Goal: Task Accomplishment & Management: Manage account settings

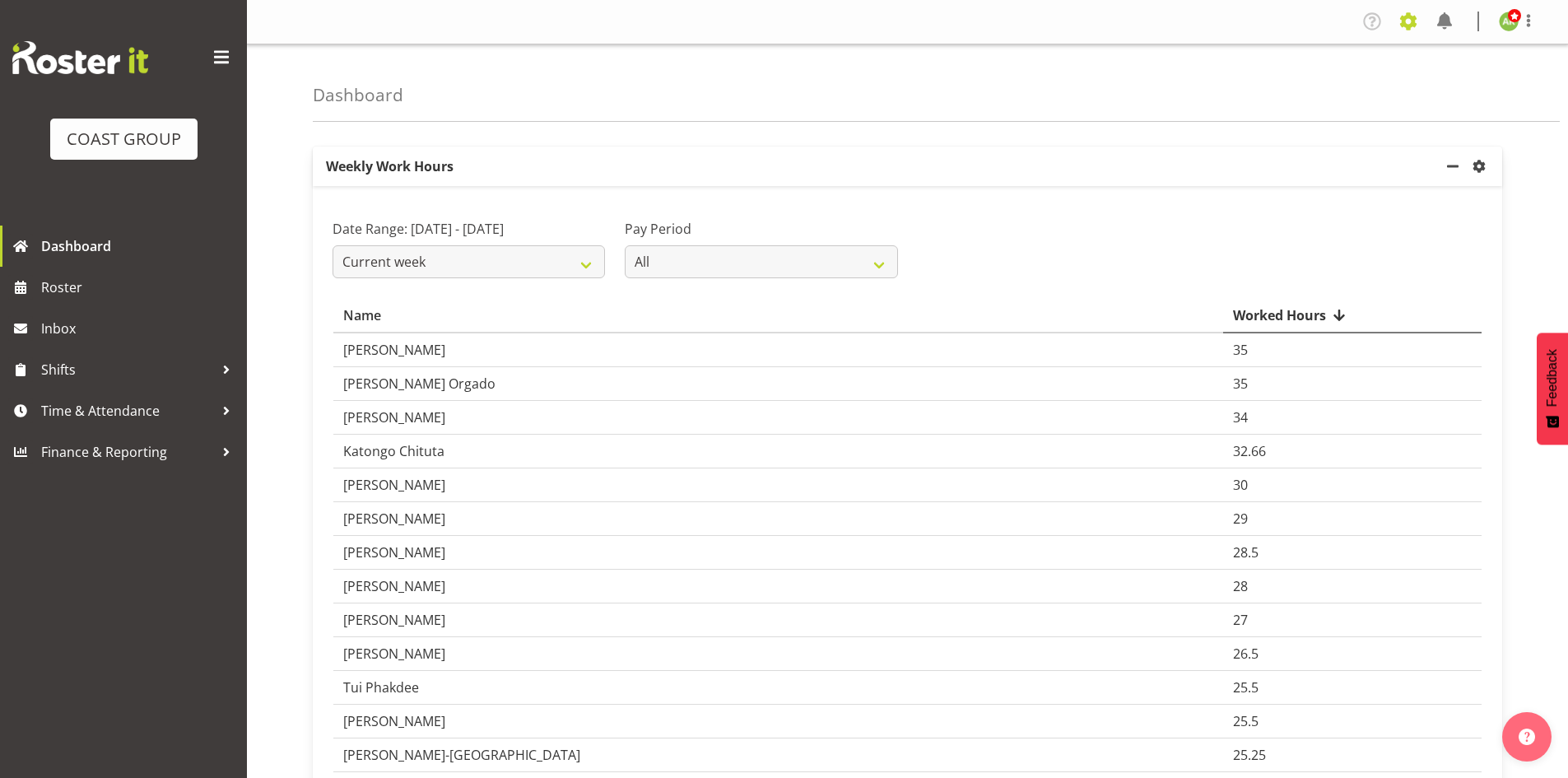
click at [1417, 21] on span at bounding box center [1408, 21] width 27 height 27
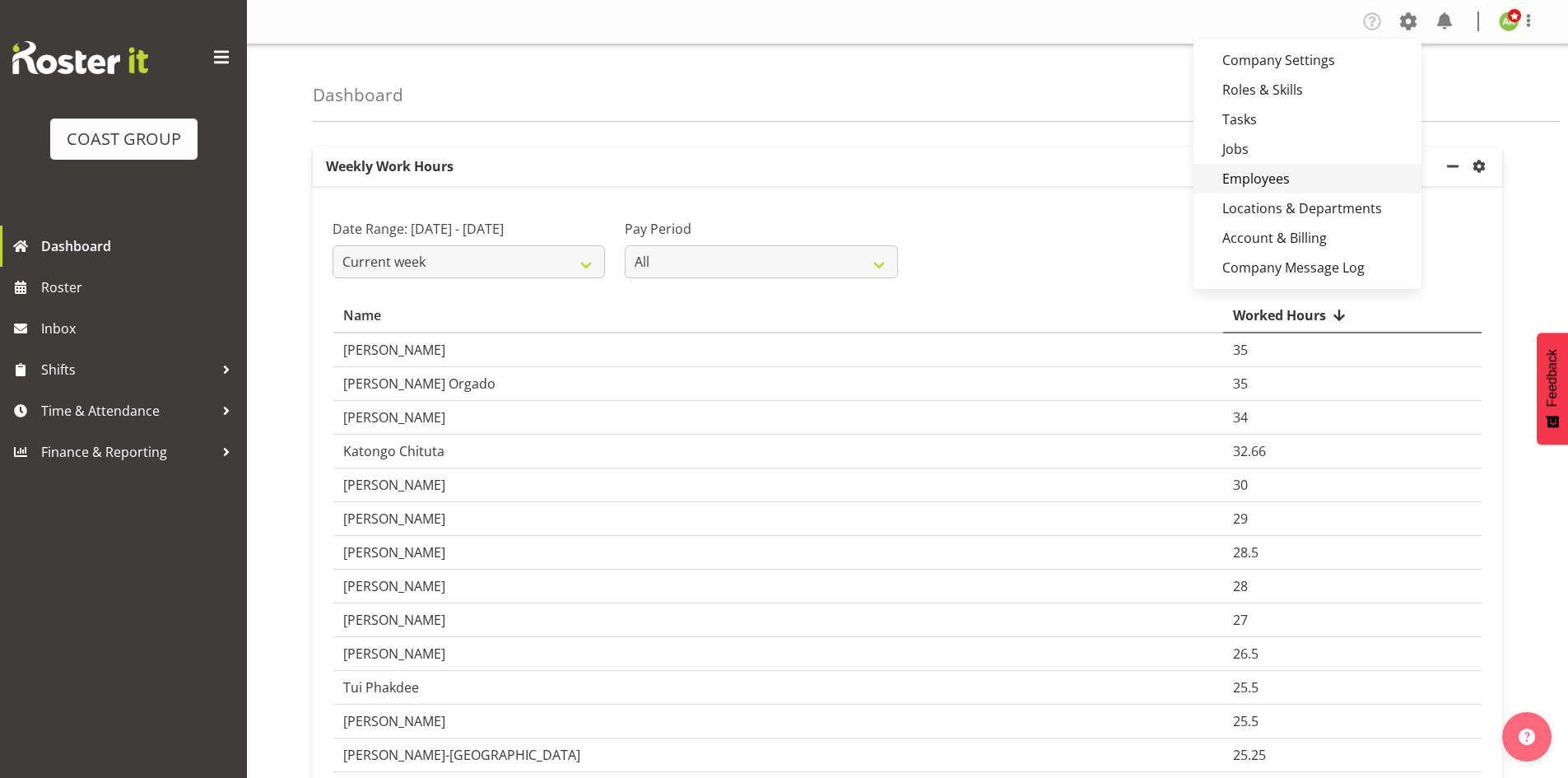
click at [1273, 176] on link "Employees" at bounding box center [1307, 178] width 228 height 29
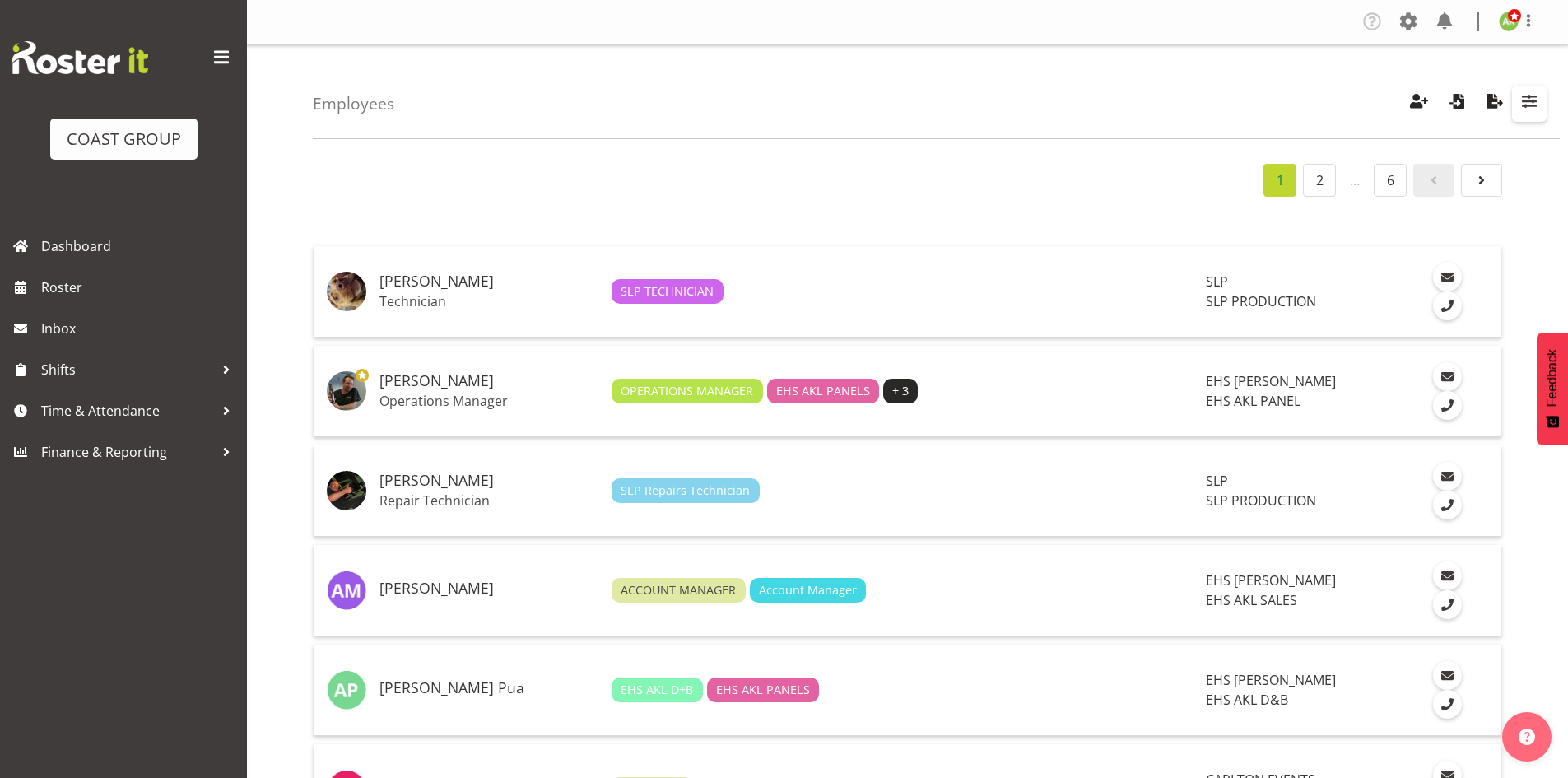
click at [1524, 115] on button "button" at bounding box center [1529, 103] width 35 height 36
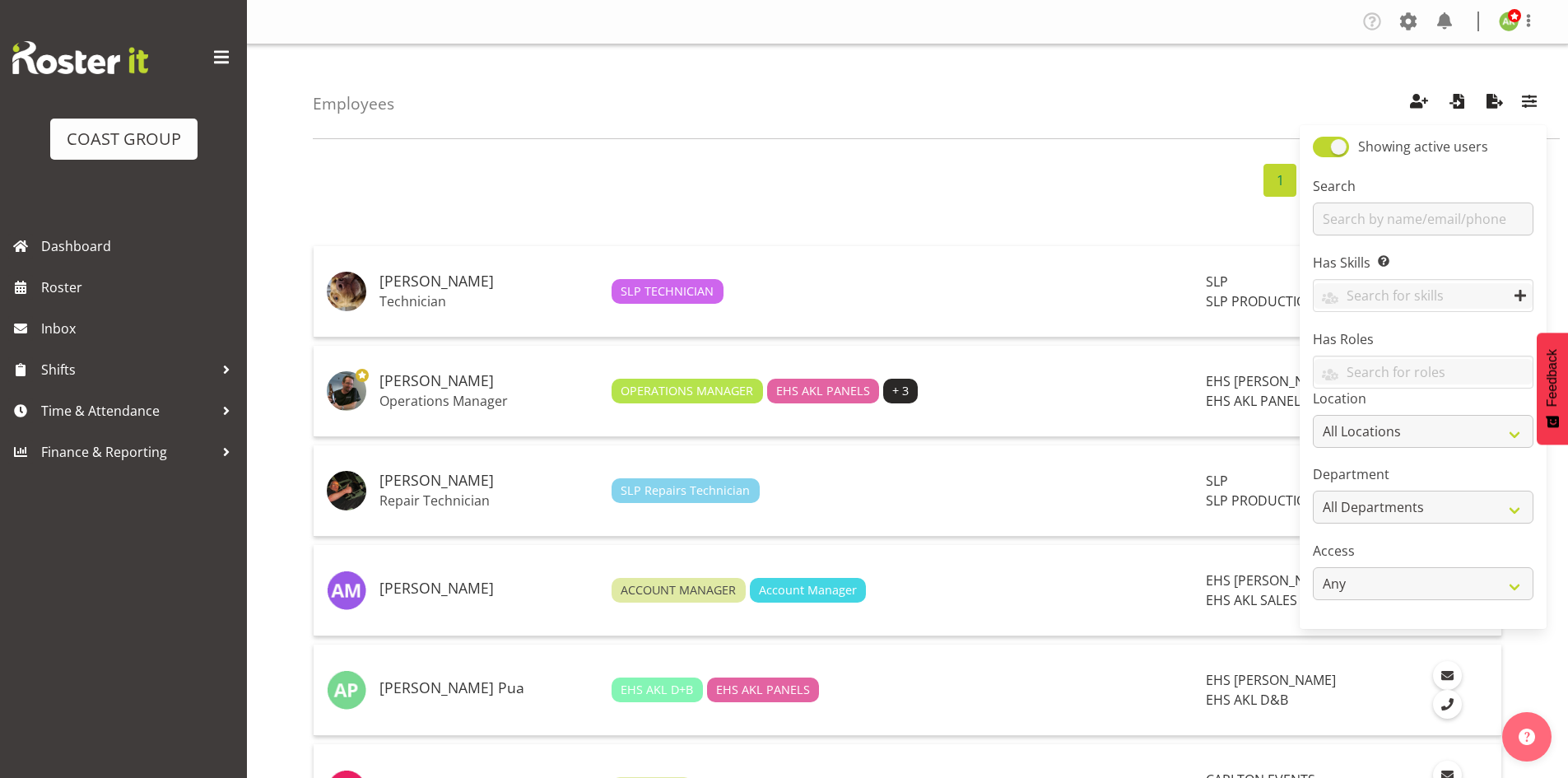
click at [1453, 199] on div "Search" at bounding box center [1422, 205] width 220 height 60
click at [1444, 215] on input "text" at bounding box center [1422, 218] width 220 height 33
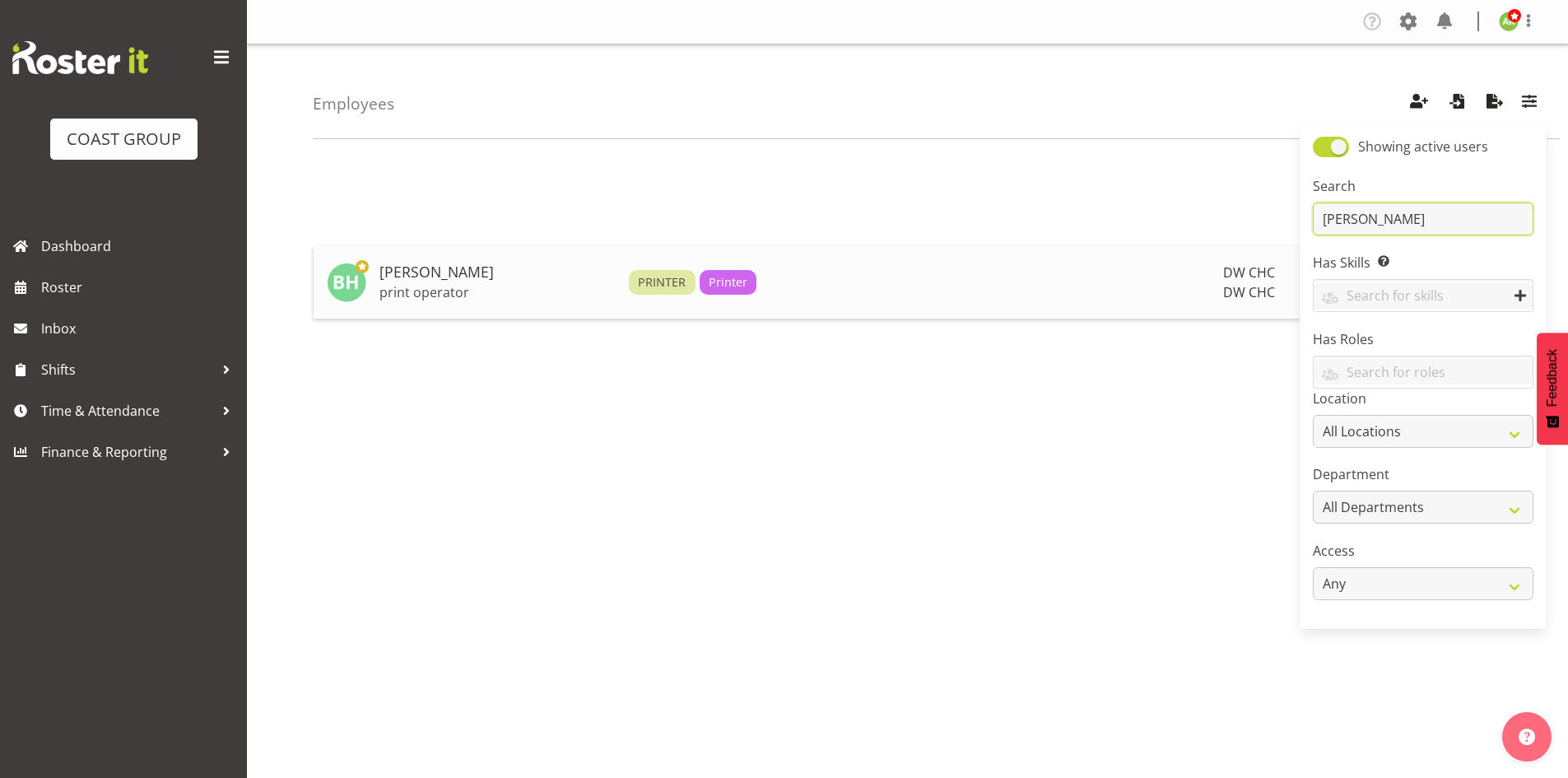
type input "bryan"
click at [433, 273] on h5 "[PERSON_NAME]" at bounding box center [497, 273] width 236 height 17
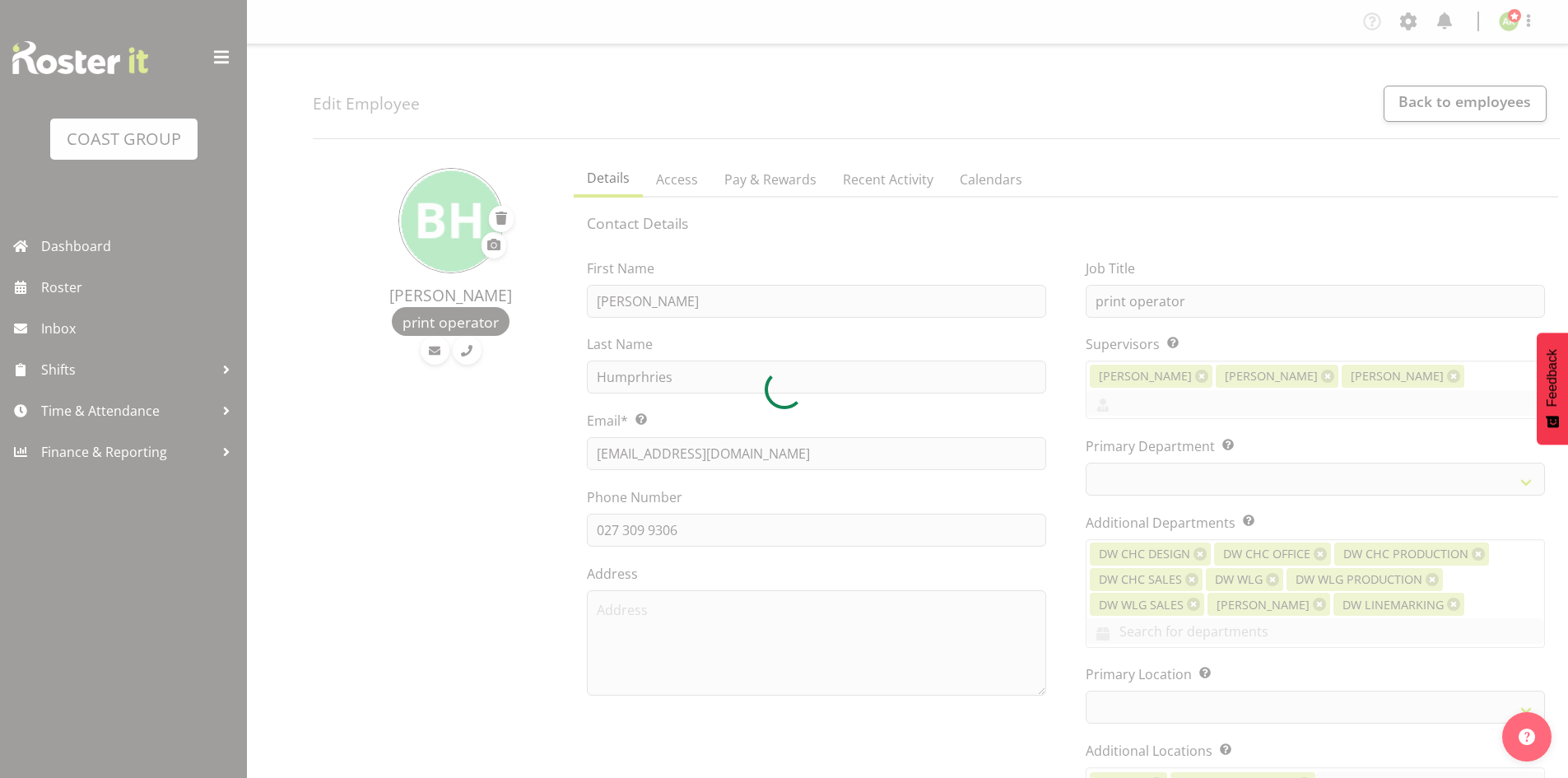
select select "TimelineWeek"
select select
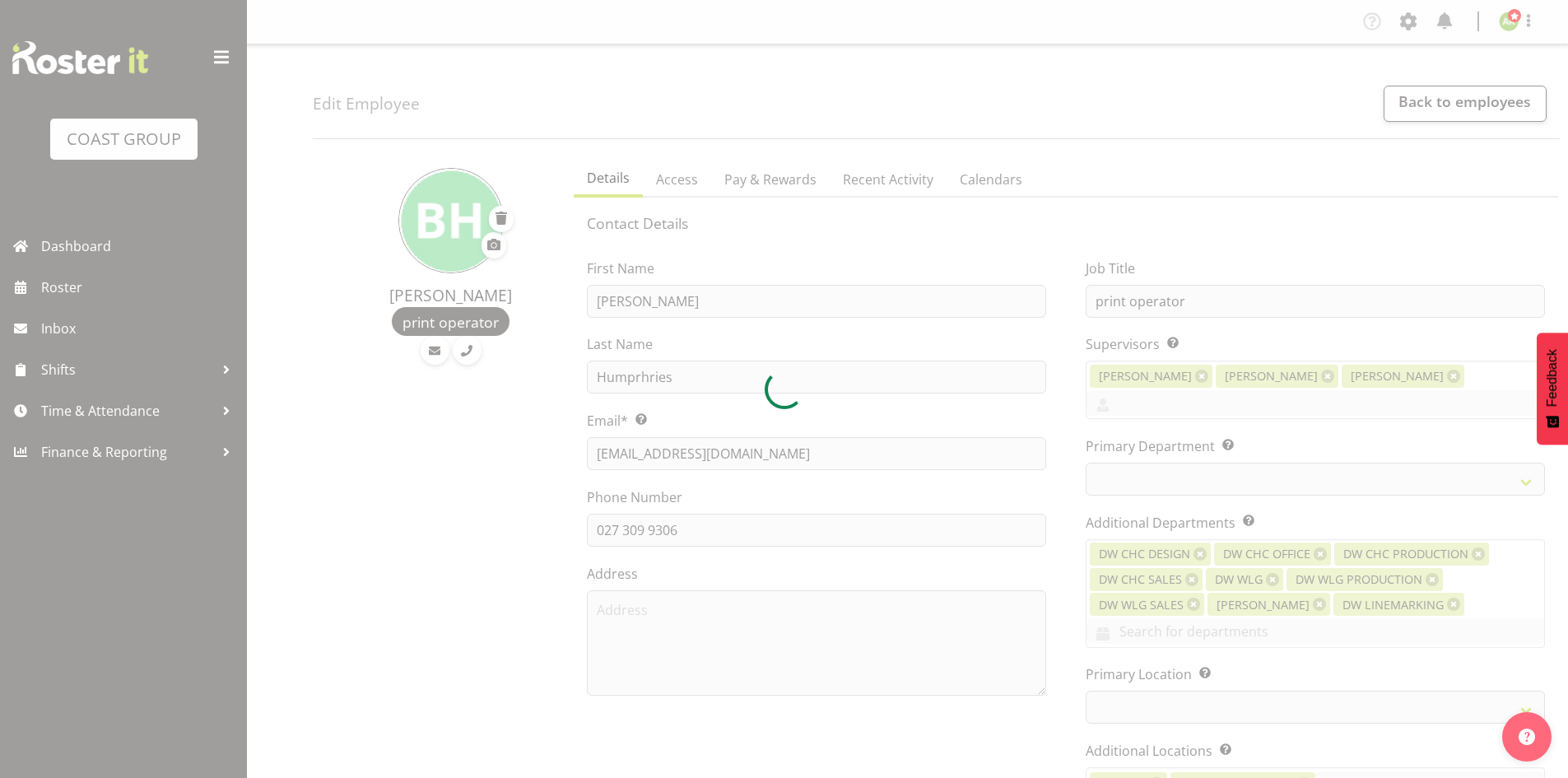
select select "28"
select select "36"
